Goal: Information Seeking & Learning: Find specific fact

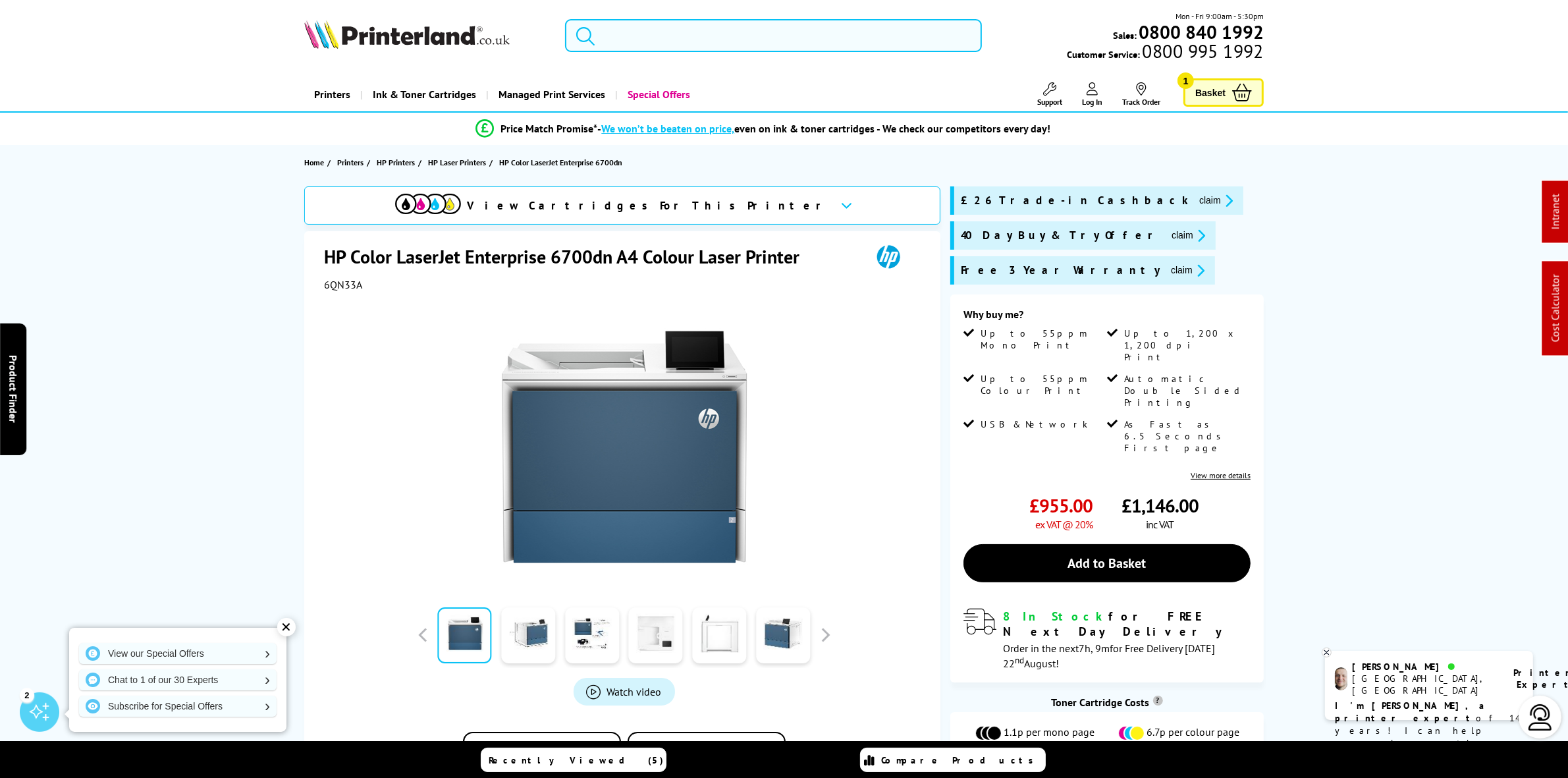
click at [725, 31] on input "search" at bounding box center [773, 36] width 416 height 33
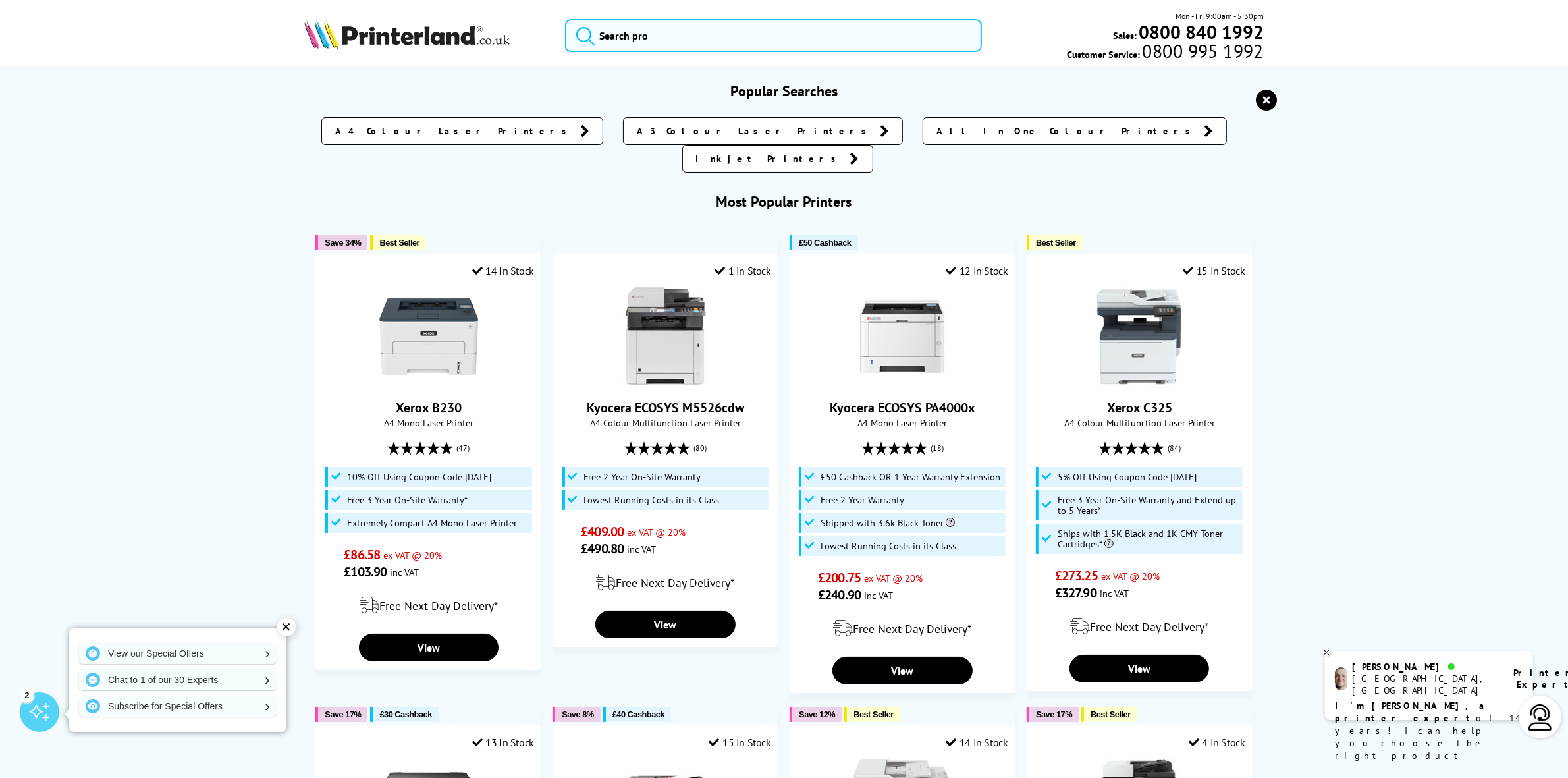
click at [1258, 99] on icon "reset" at bounding box center [1267, 100] width 21 height 21
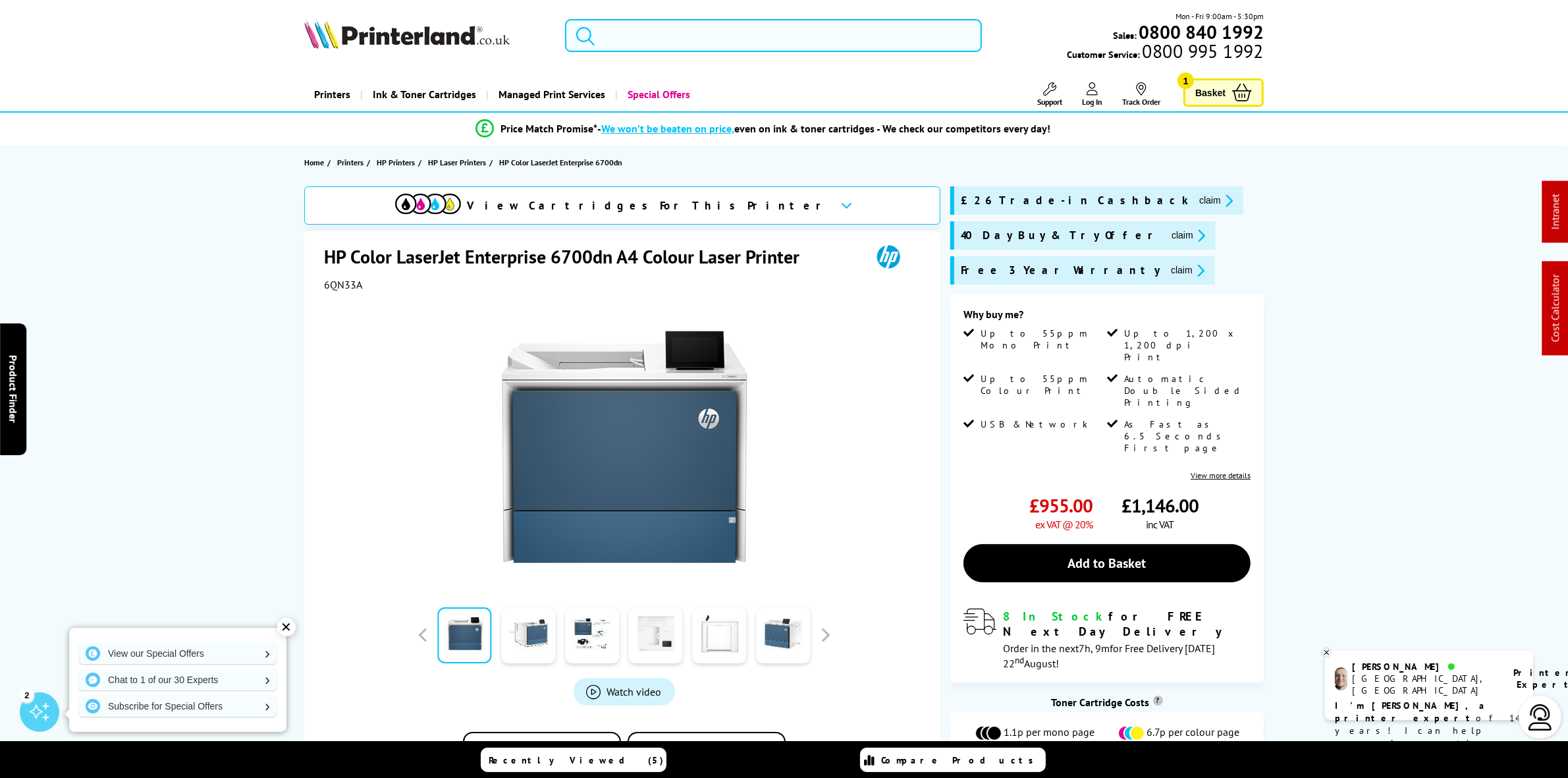
click at [660, 51] on input "search" at bounding box center [773, 36] width 416 height 33
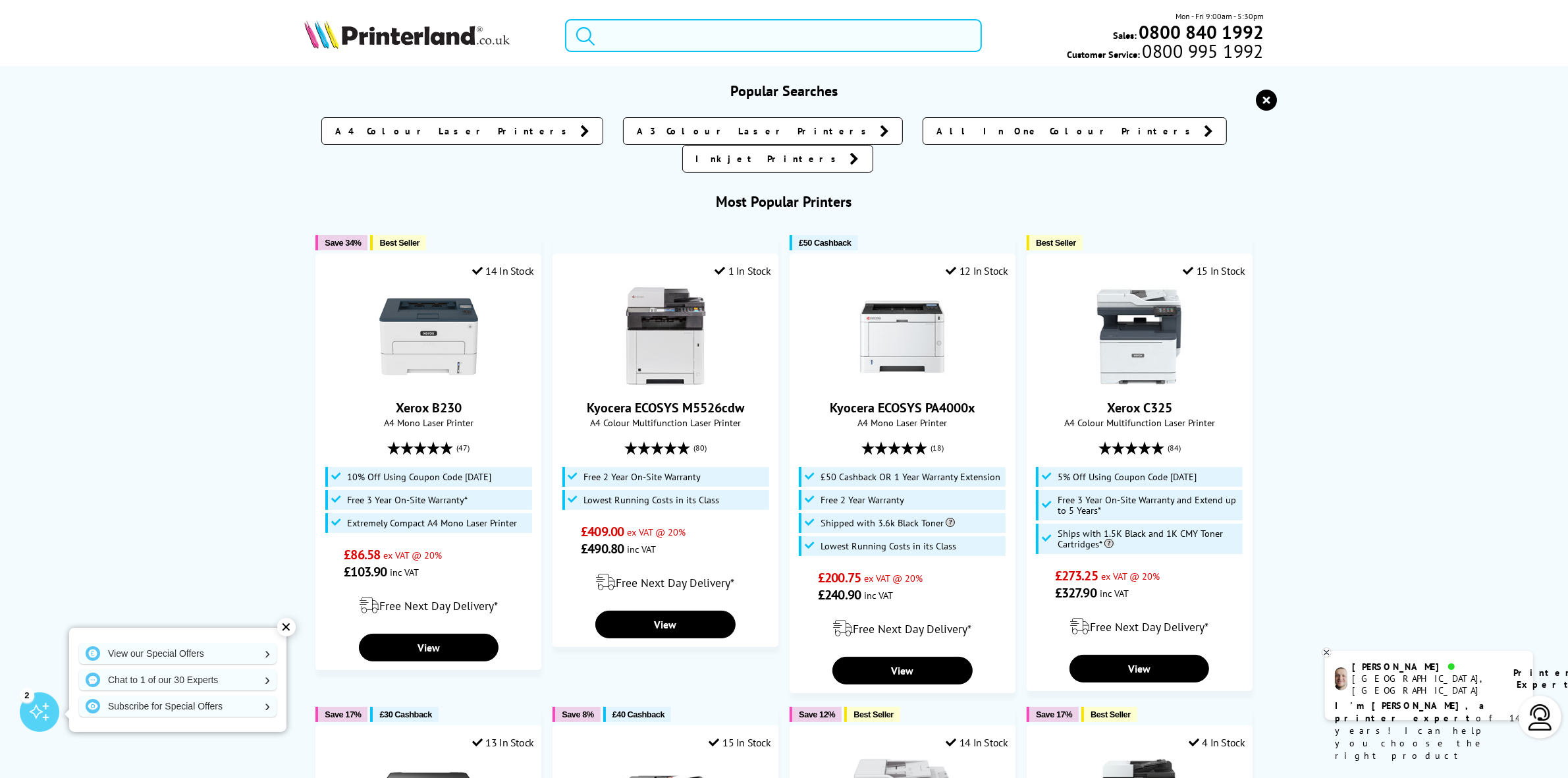
type input "p"
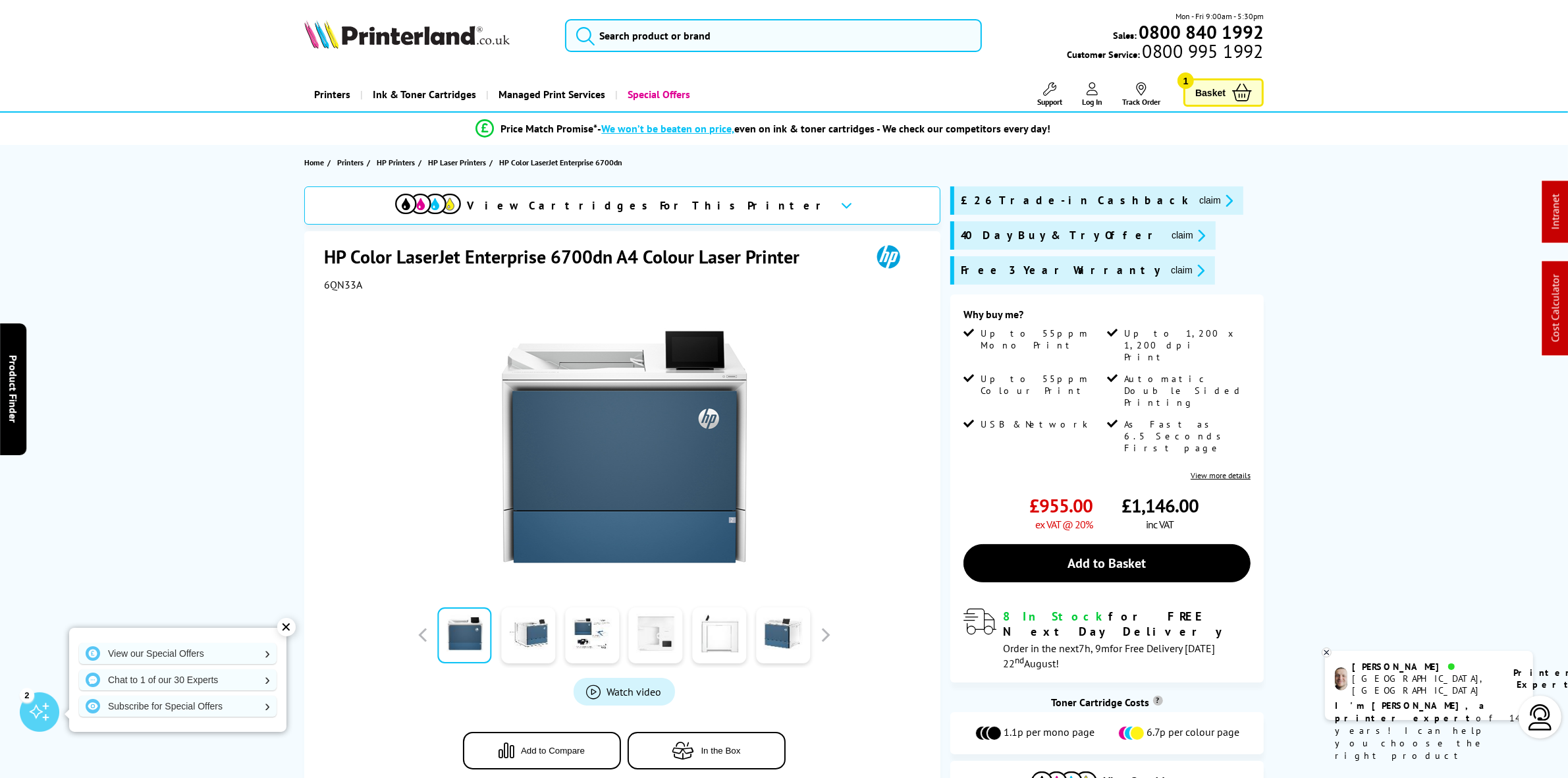
click at [400, 34] on img at bounding box center [407, 34] width 206 height 29
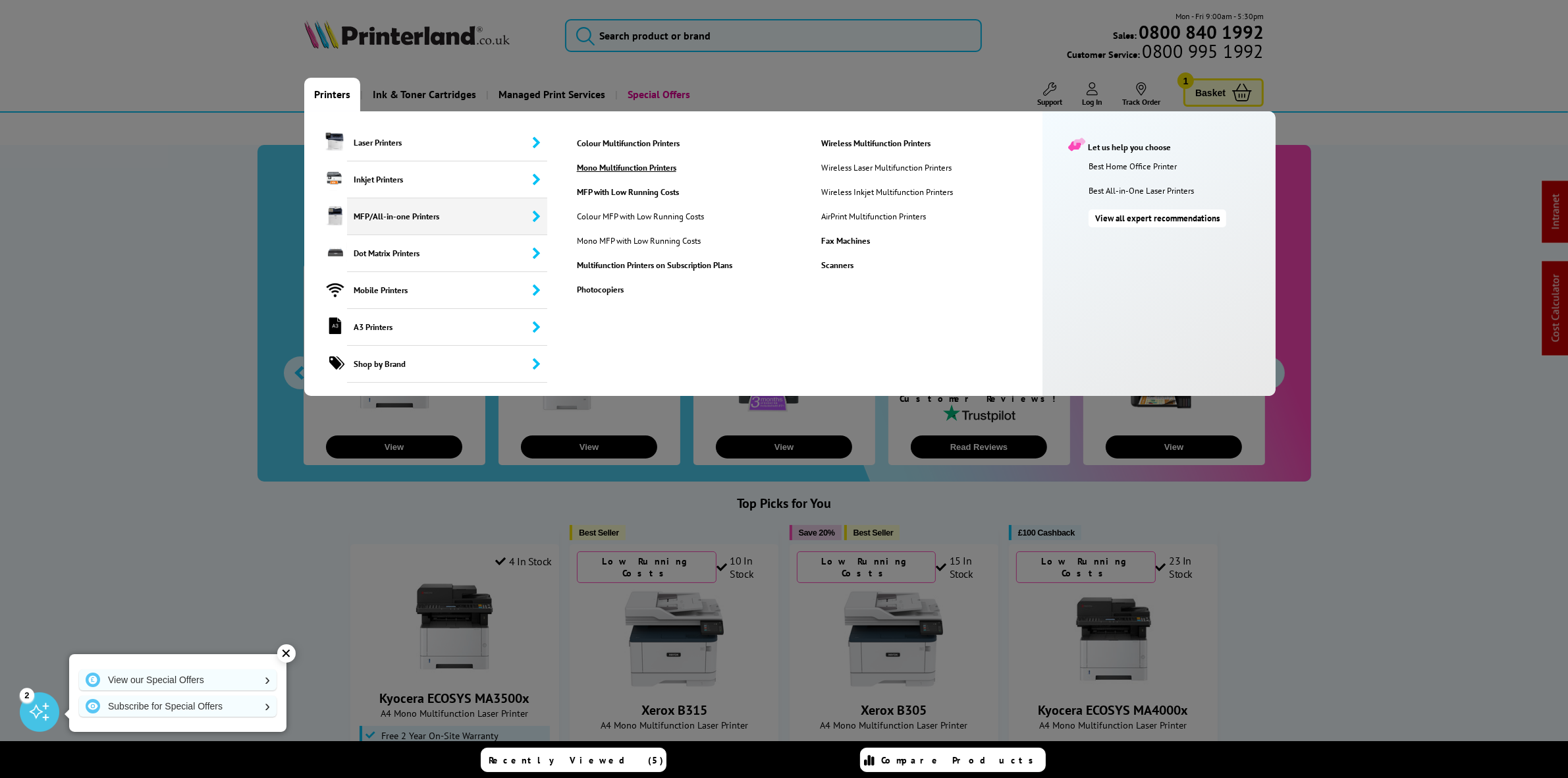
click at [650, 172] on link "Mono Multifunction Printers" at bounding box center [689, 168] width 243 height 11
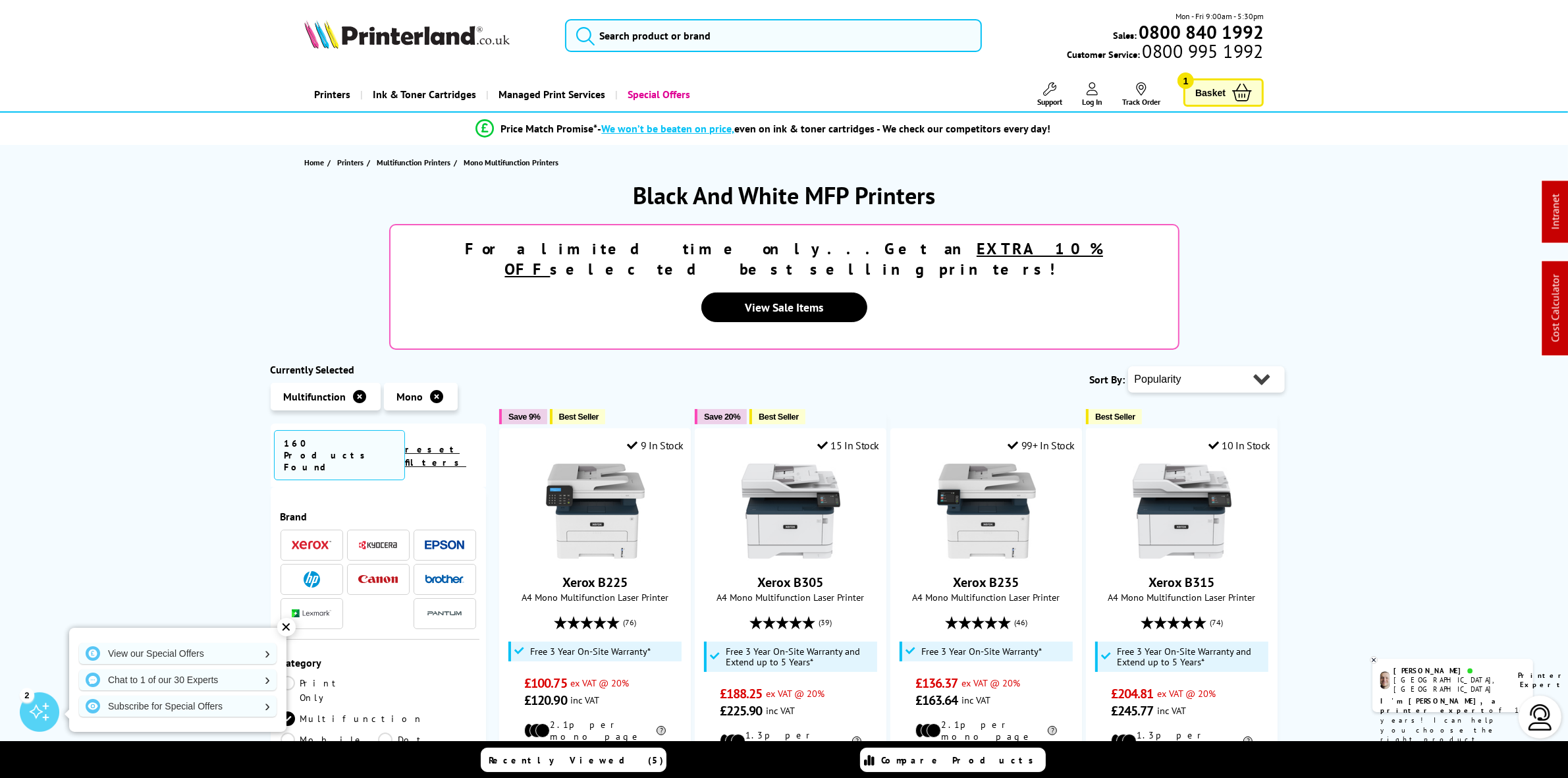
click at [381, 537] on span at bounding box center [378, 545] width 40 height 16
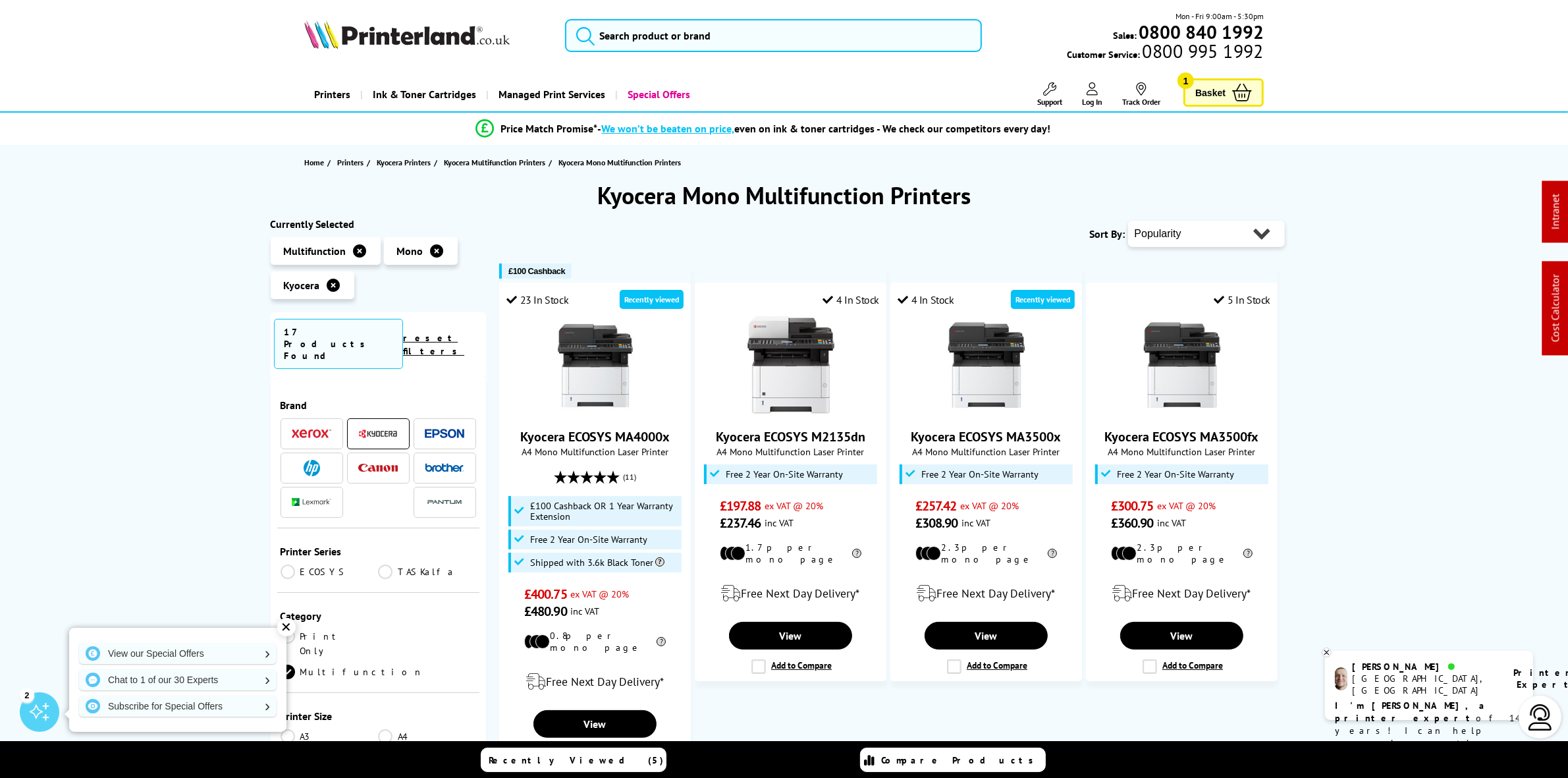
click at [442, 46] on img at bounding box center [407, 34] width 206 height 29
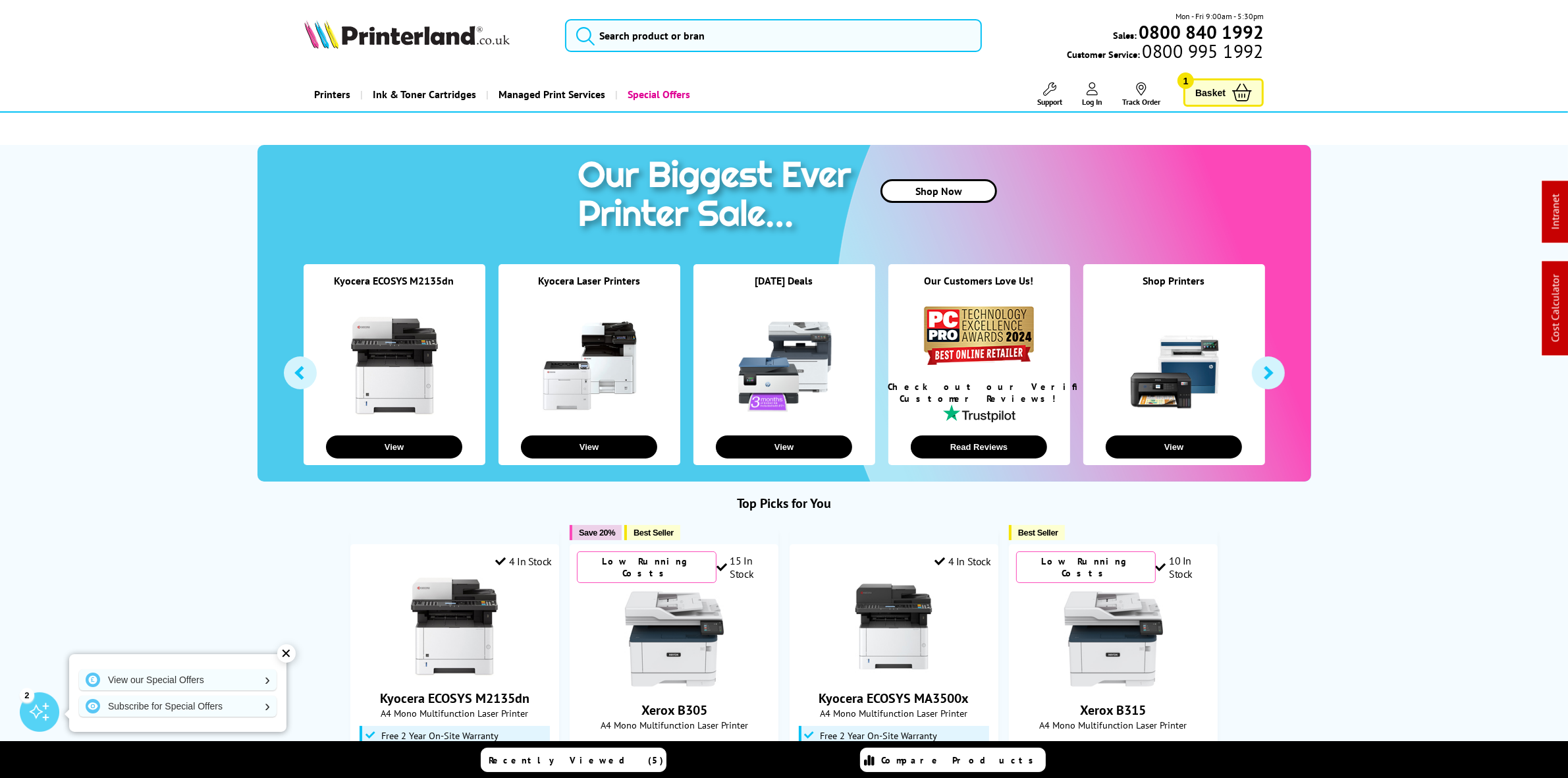
drag, startPoint x: 678, startPoint y: 5, endPoint x: 677, endPoint y: 15, distance: 10.0
click at [678, 5] on header "Mon - Fri 9:00am - 5:30pm Sales: 0800 840 1992 Customer Service: 0800 995 1992" at bounding box center [784, 56] width 1568 height 113
click at [654, 51] on div "Mon - Fri 9:00am - 5:30pm Sales: 0800 840 1992 Customer Service: 0800 995 1992" at bounding box center [784, 39] width 1053 height 58
click at [654, 41] on input "search" at bounding box center [773, 36] width 416 height 33
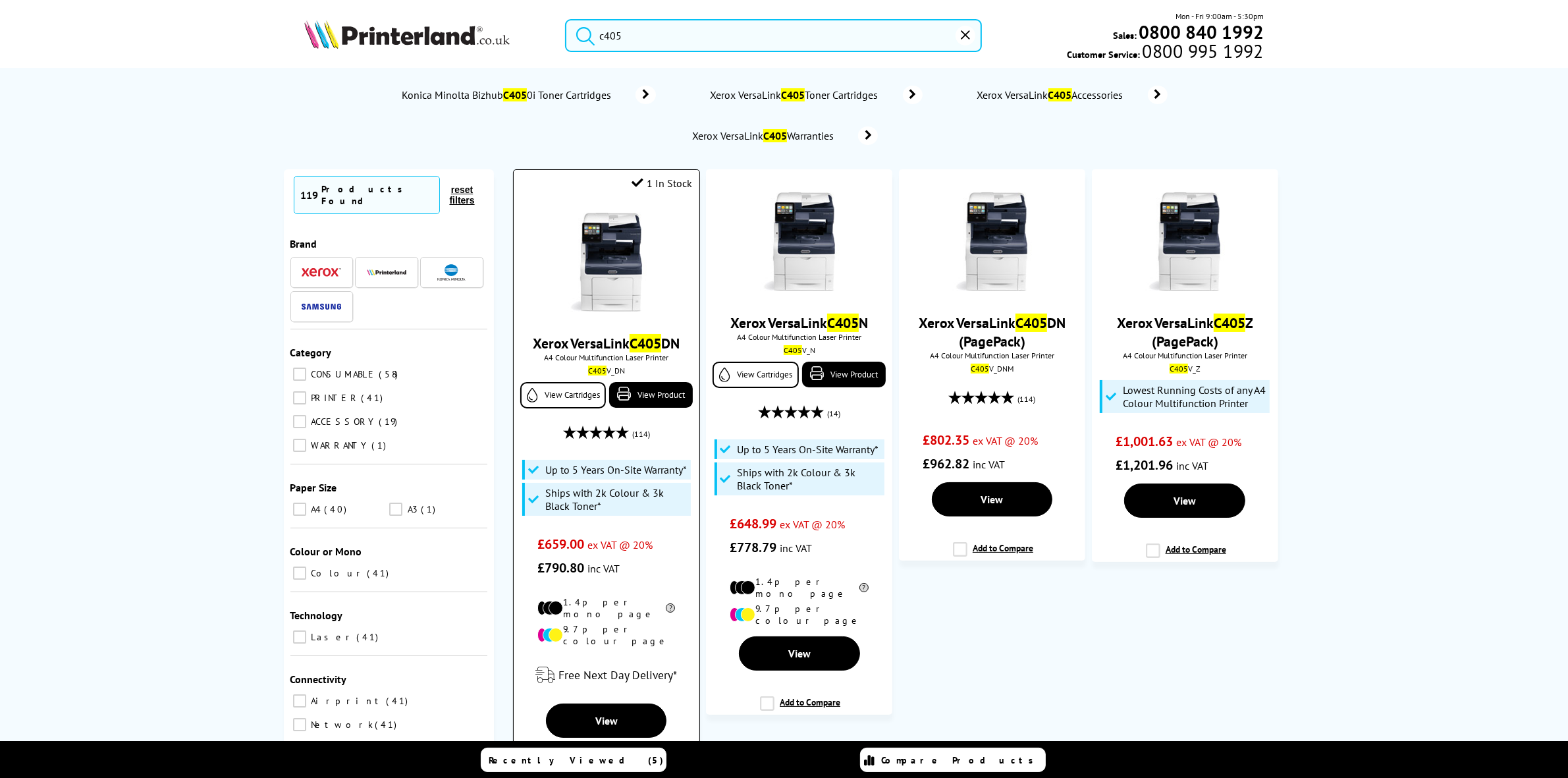
type input "c405"
click at [616, 244] on img at bounding box center [607, 262] width 99 height 99
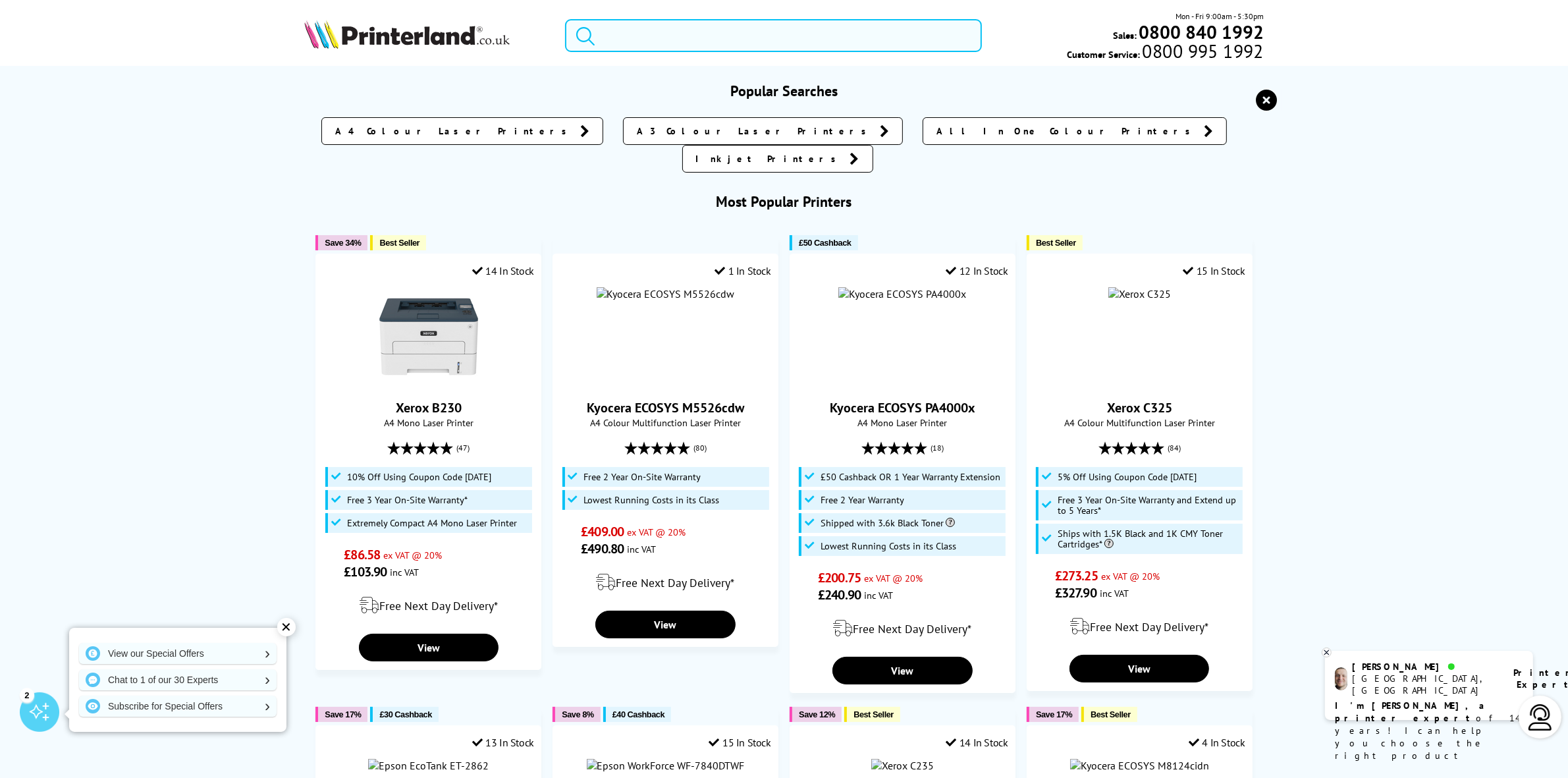
click at [632, 40] on input "search" at bounding box center [773, 36] width 416 height 33
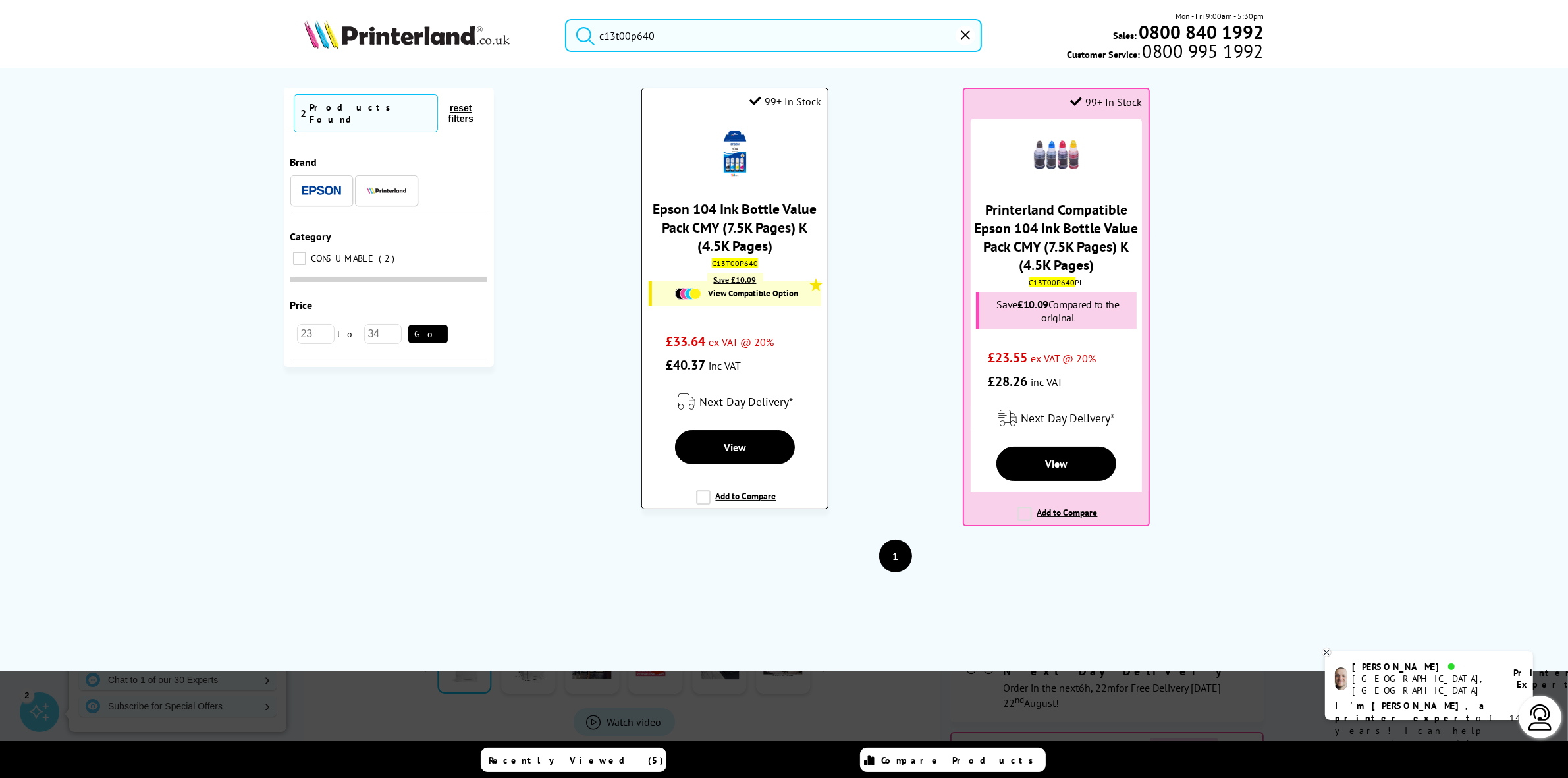
click at [745, 268] on mark "C13T00P640" at bounding box center [735, 263] width 46 height 10
click at [743, 268] on mark "C13T00P640" at bounding box center [735, 263] width 46 height 10
copy mark "C13T00P640"
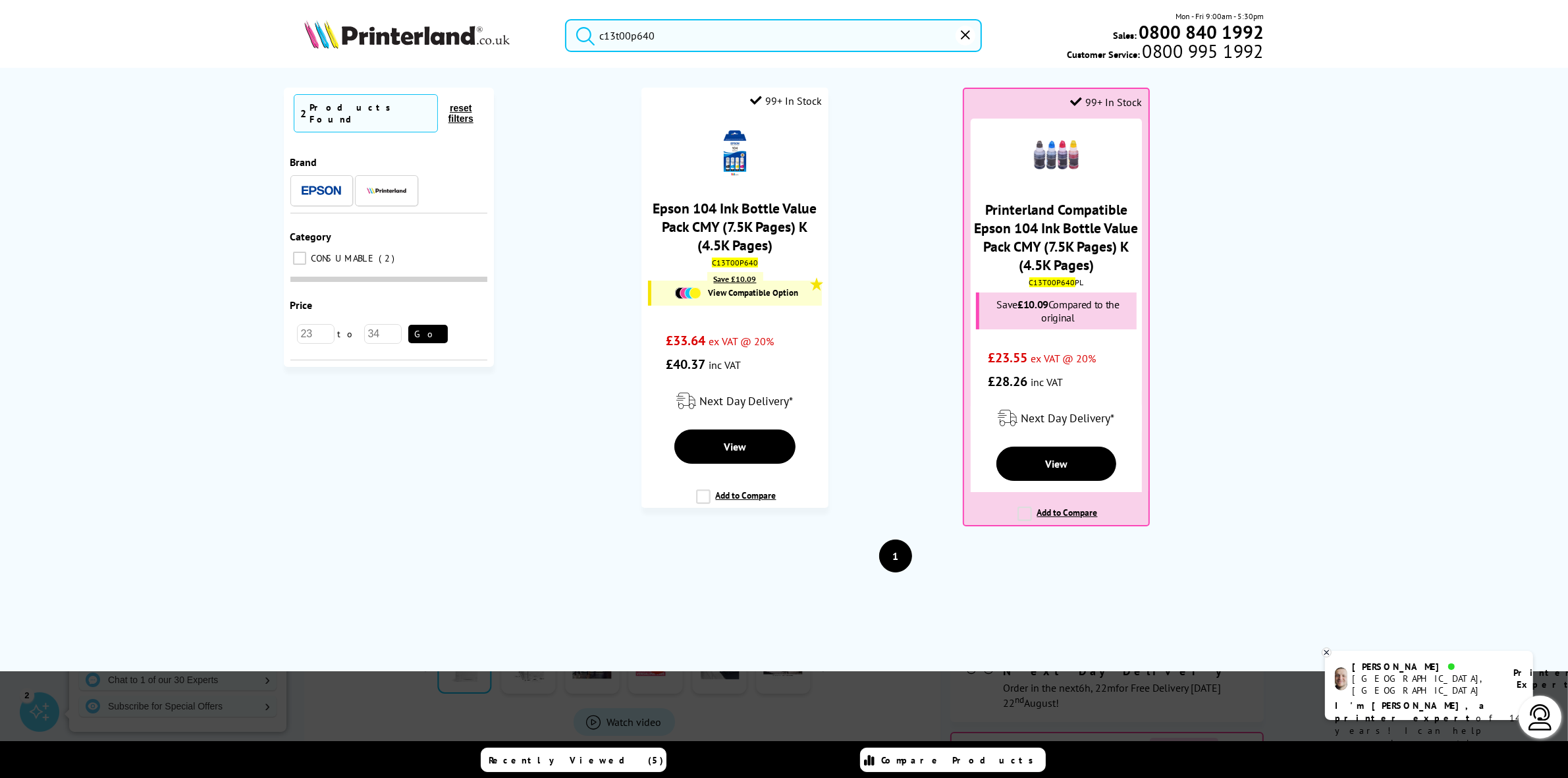
click at [673, 37] on input "c13t00p640" at bounding box center [773, 36] width 416 height 33
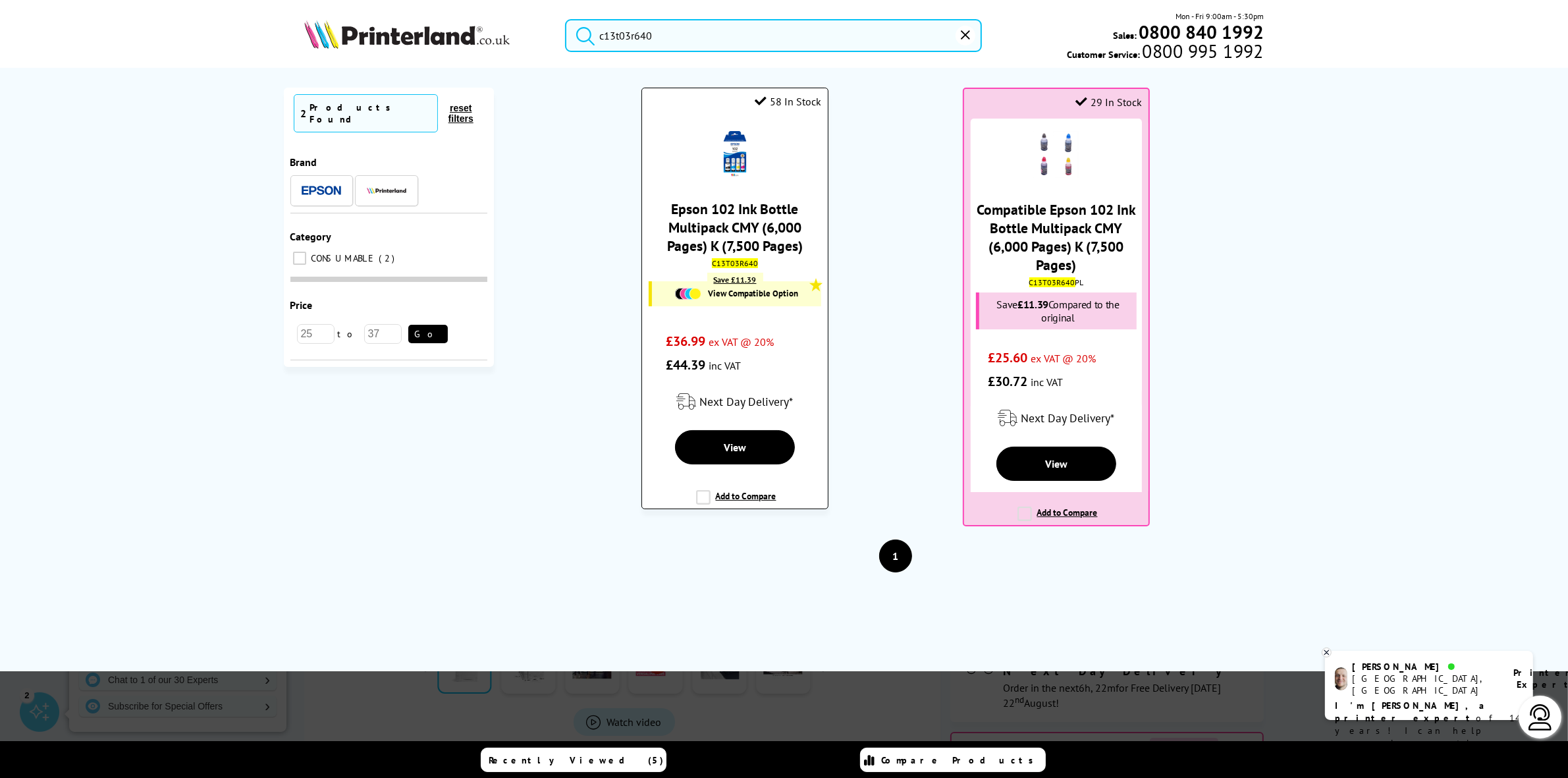
click at [735, 268] on mark "C13T03R640" at bounding box center [735, 263] width 46 height 10
copy mark "C13T03R640"
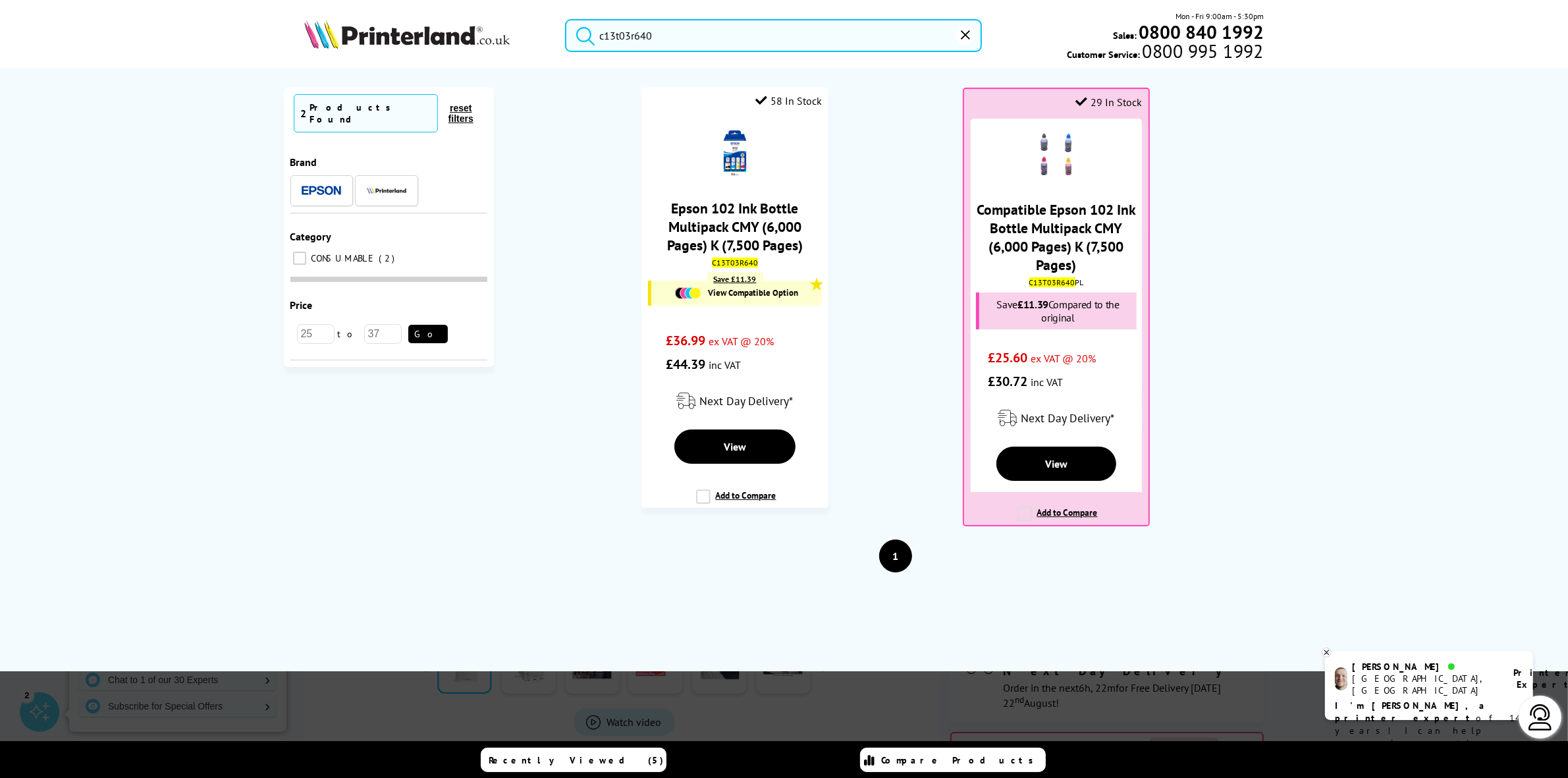
click at [631, 27] on input "c13t03r640" at bounding box center [773, 36] width 416 height 33
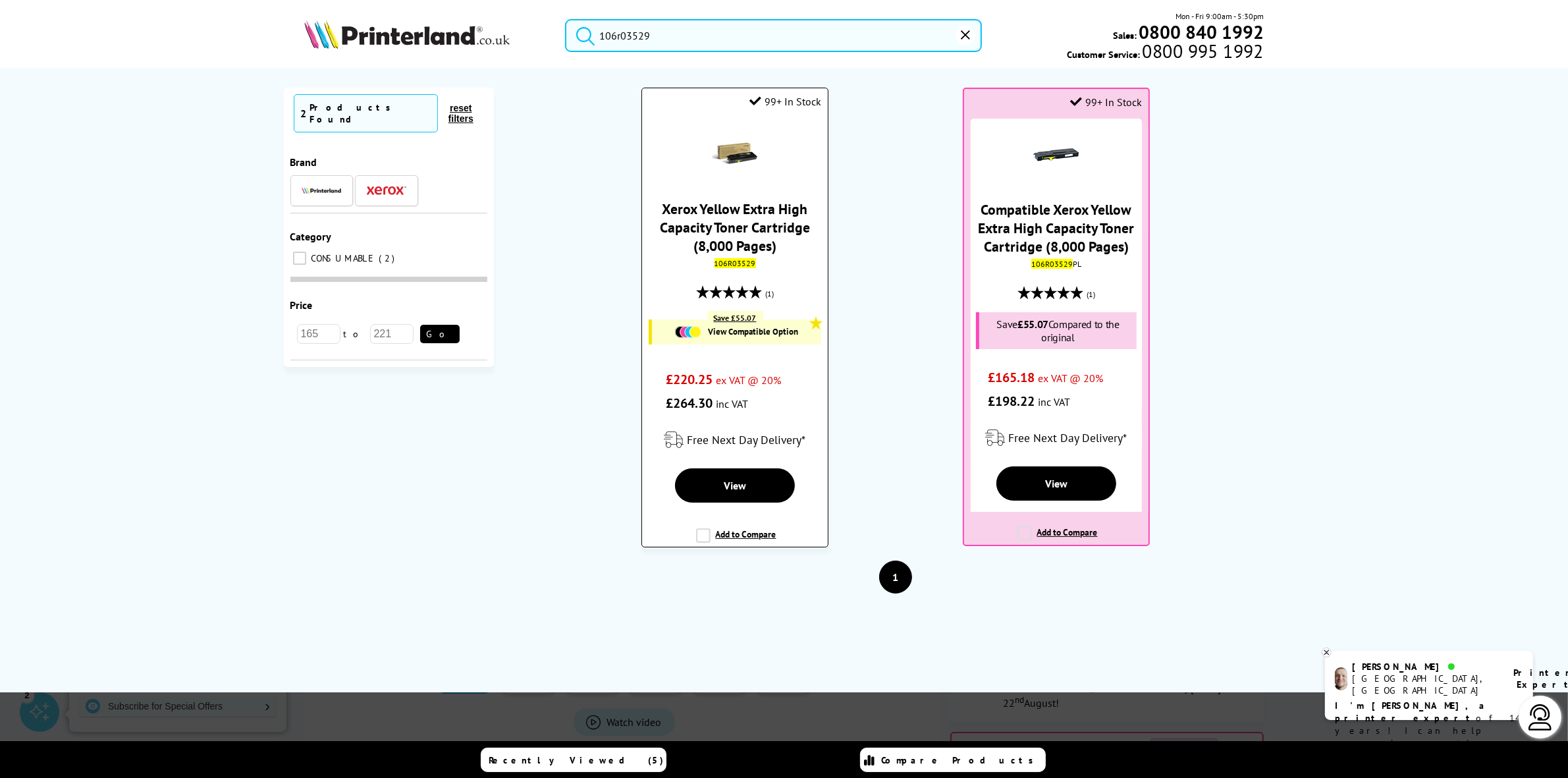
click at [732, 266] on mark "106R03529" at bounding box center [735, 263] width 41 height 10
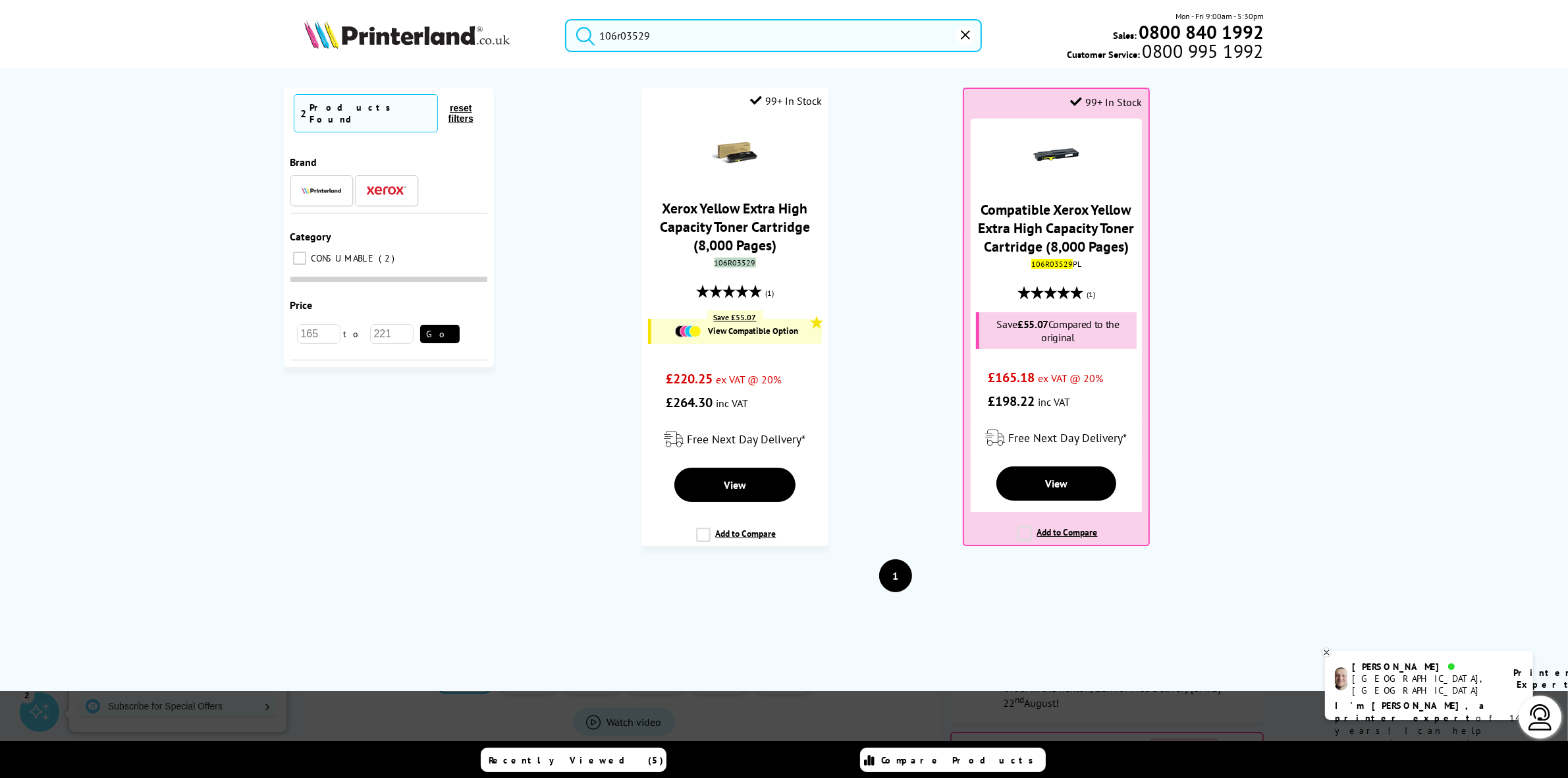
copy mark "106R03529"
click at [664, 24] on input "106r03529" at bounding box center [773, 36] width 416 height 33
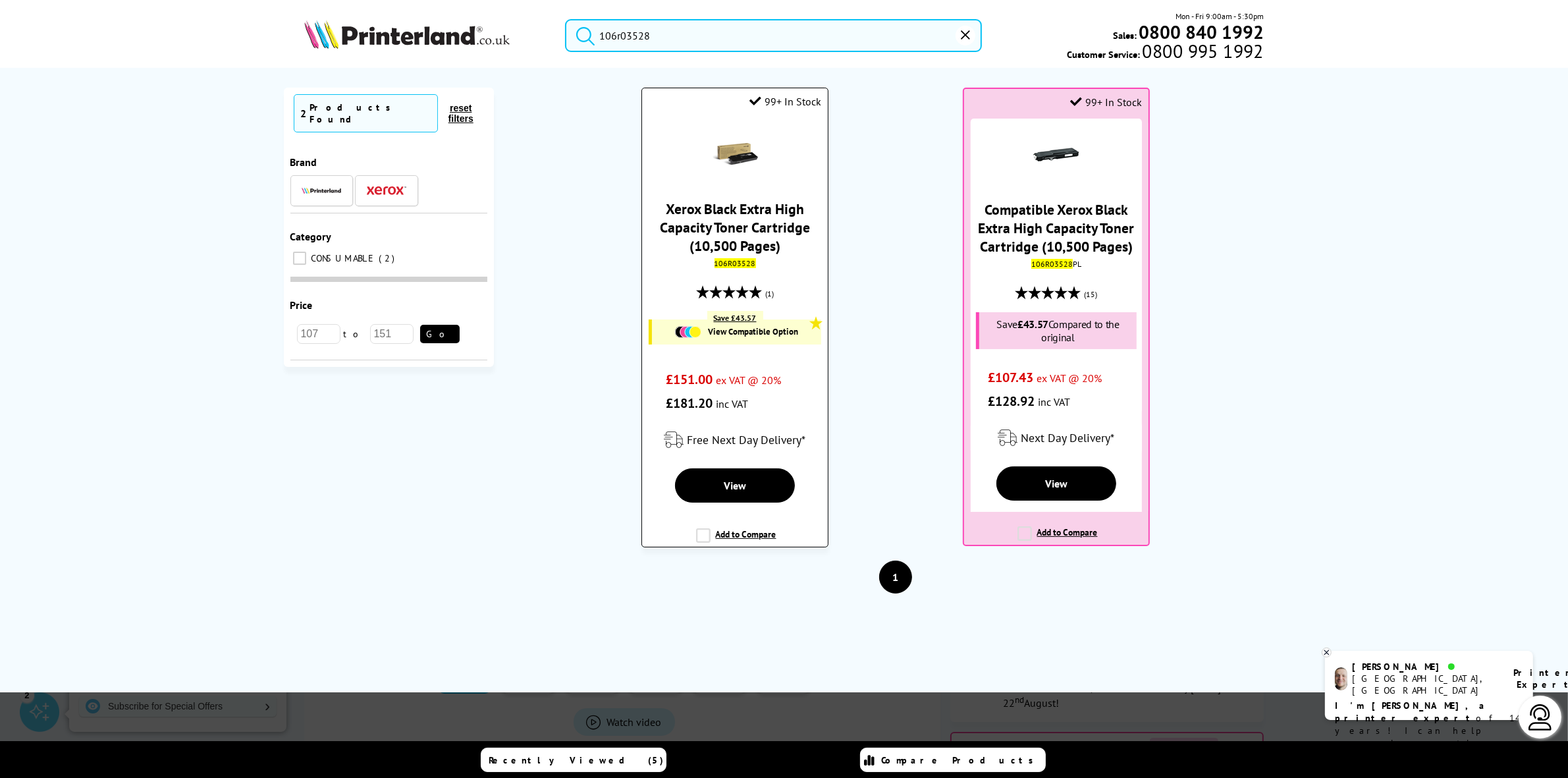
click at [731, 266] on mark "106R03528" at bounding box center [735, 263] width 41 height 10
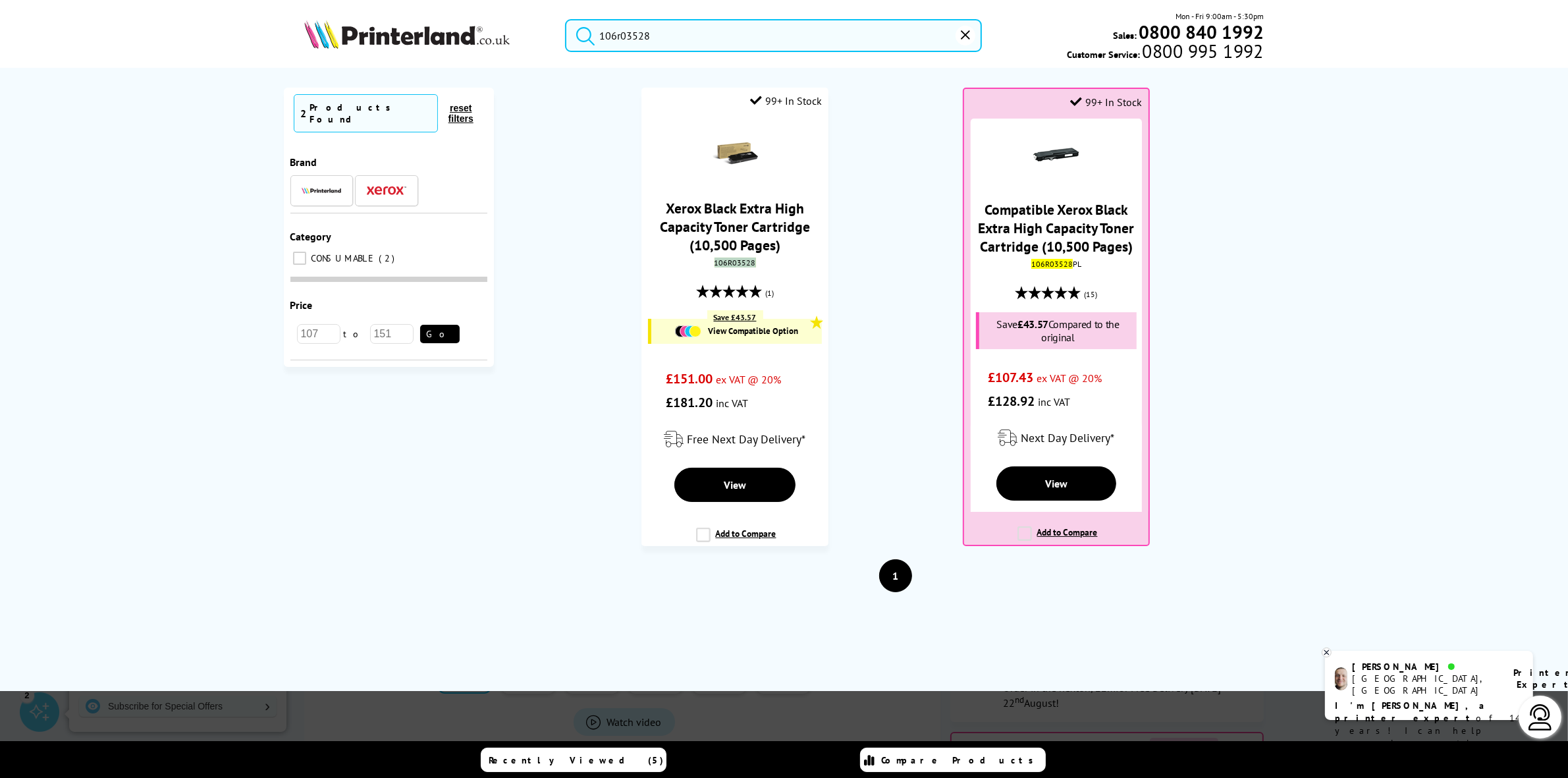
copy mark "106R03528"
click at [682, 37] on input "106r03528" at bounding box center [773, 36] width 416 height 33
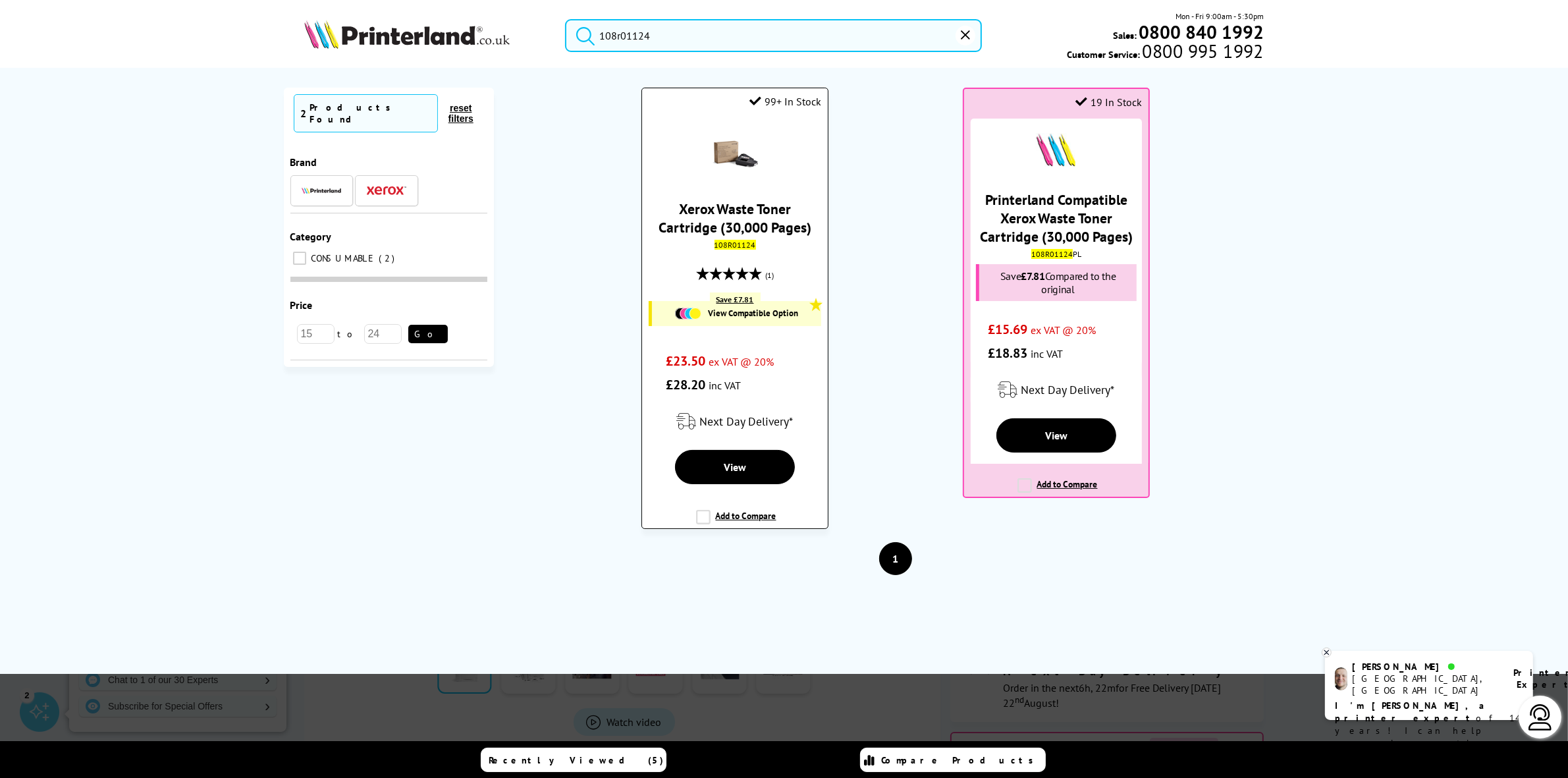
click at [745, 244] on mark "108R01124" at bounding box center [735, 244] width 41 height 10
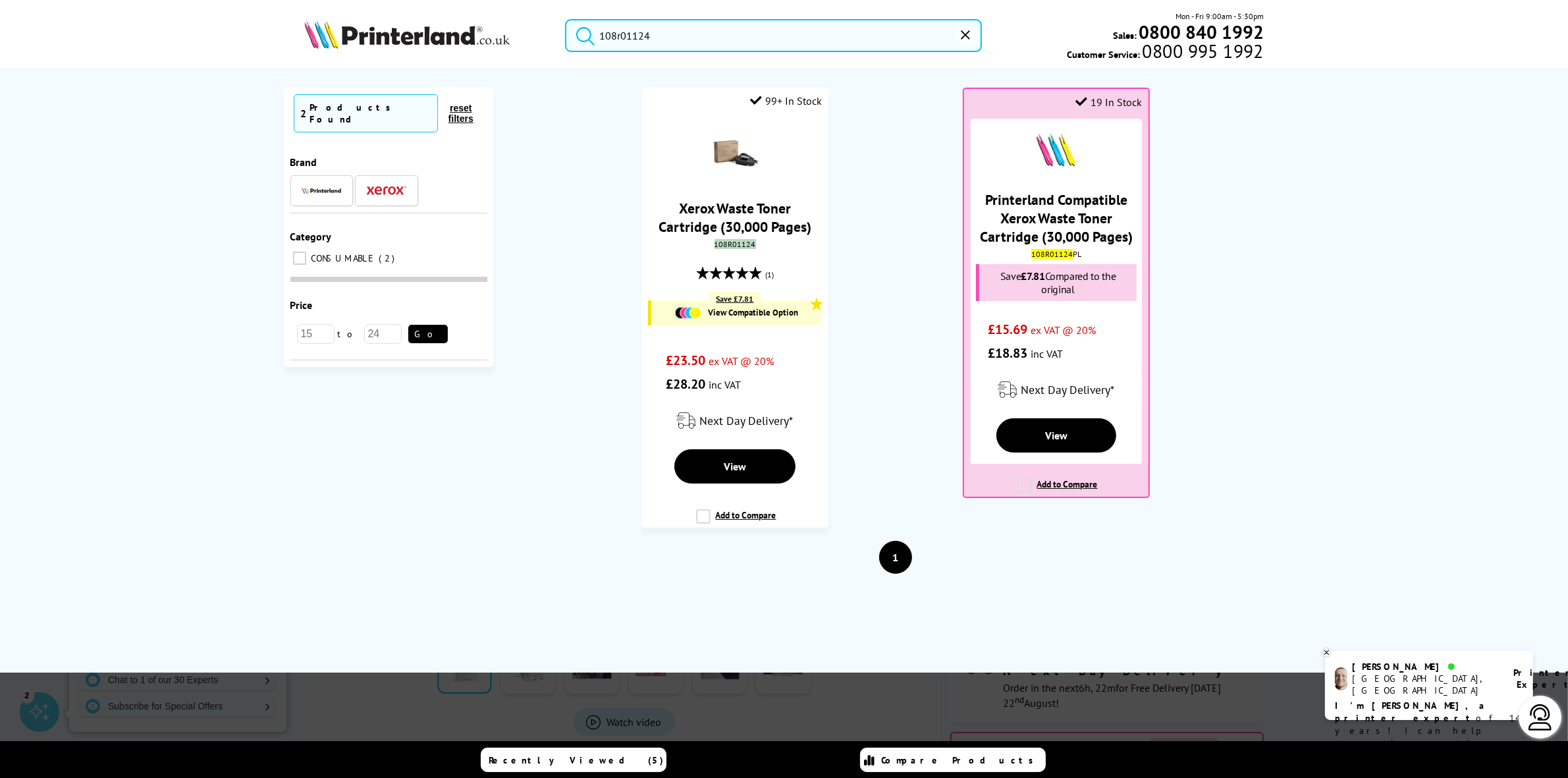
copy mark "108R01124"
click at [669, 37] on input "108r01124" at bounding box center [773, 36] width 416 height 33
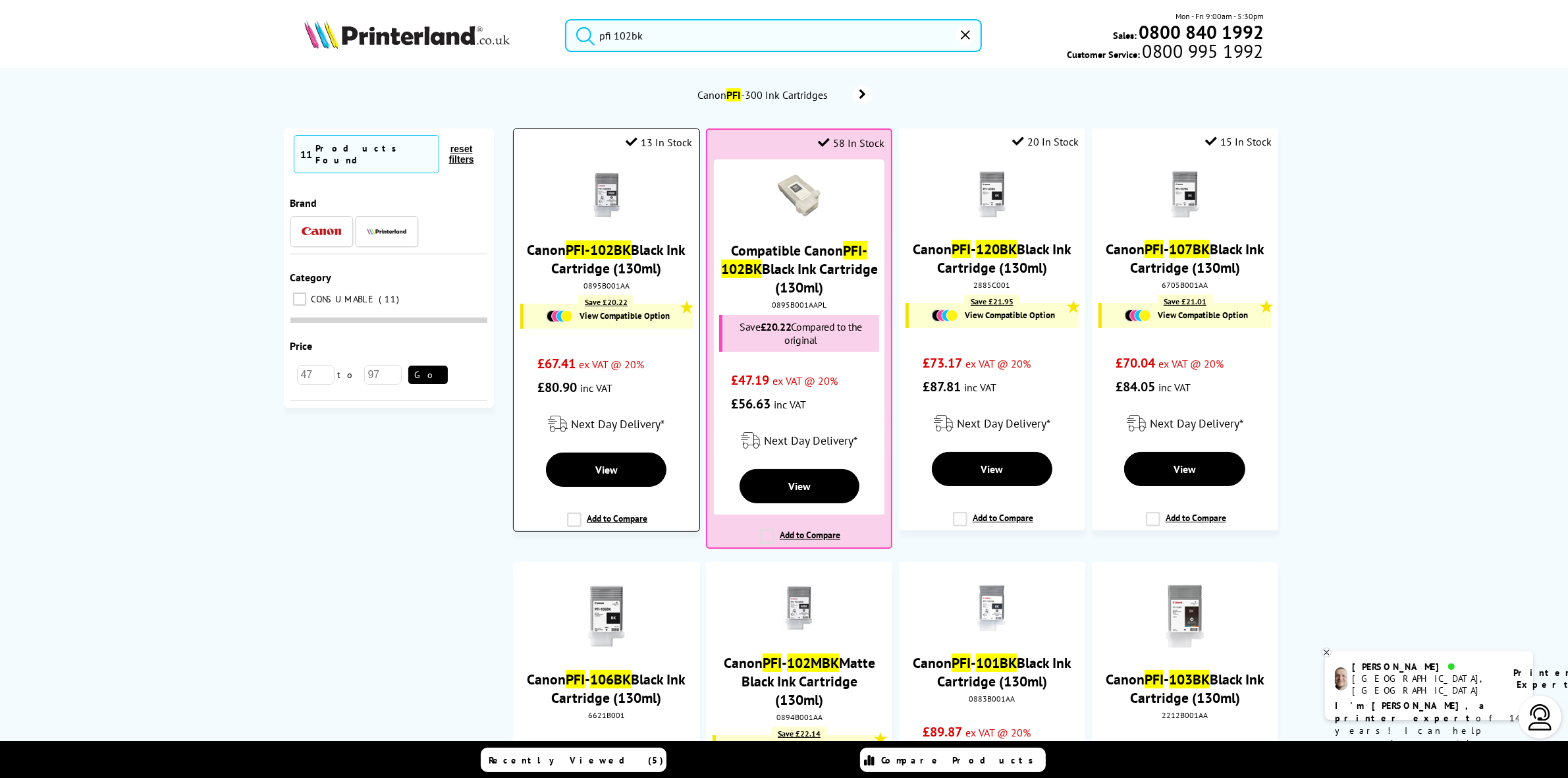
click at [604, 291] on div "0895B001AA" at bounding box center [606, 286] width 165 height 10
copy div "0895B001AA"
click at [663, 34] on input "pfi 102bk" at bounding box center [773, 36] width 416 height 33
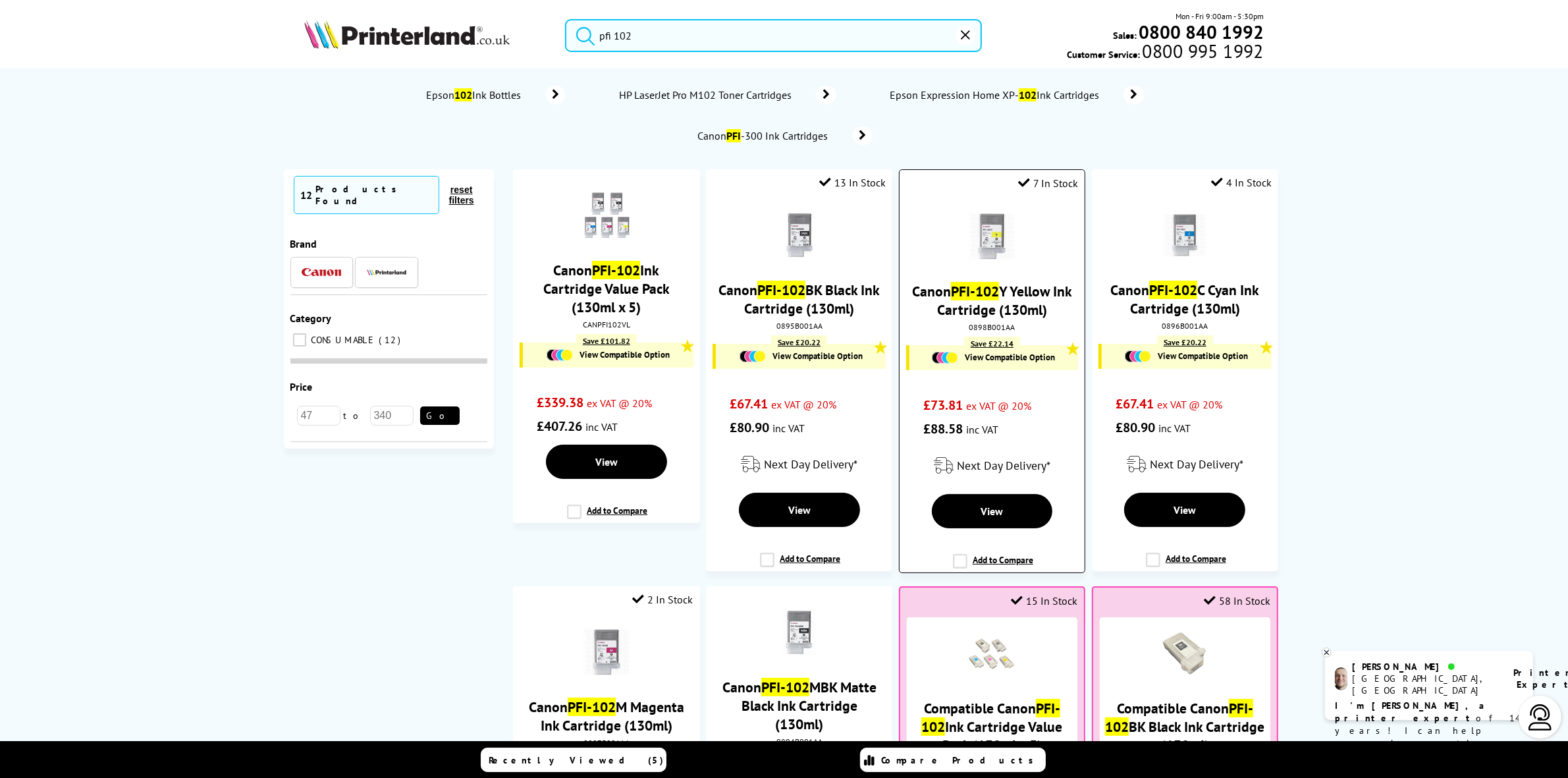
type input "pfi 102"
click at [996, 329] on div "0898B001AA" at bounding box center [992, 327] width 165 height 10
copy div "0898B001AA"
click at [453, 37] on img at bounding box center [407, 34] width 206 height 29
